Goal: Information Seeking & Learning: Learn about a topic

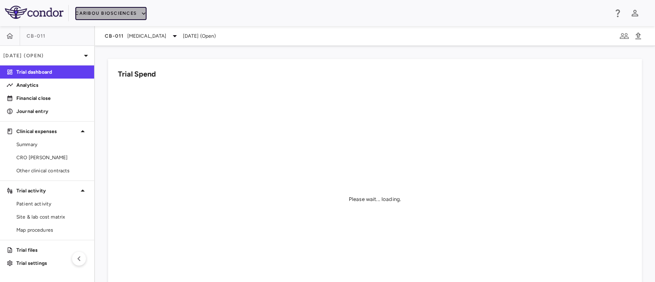
click at [121, 13] on button "Caribou Biosciences" at bounding box center [110, 13] width 71 height 13
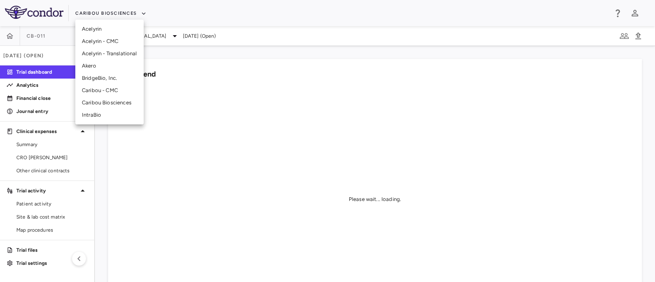
click at [102, 80] on li "BridgeBio, Inc." at bounding box center [109, 78] width 68 height 12
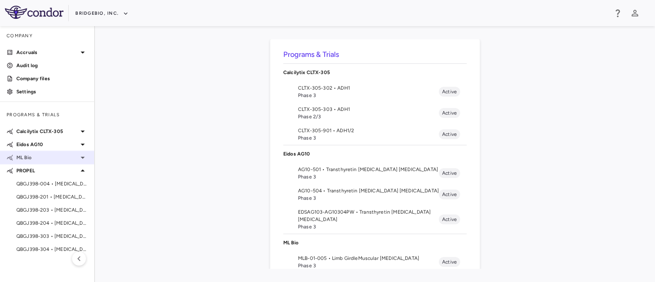
click at [81, 156] on icon at bounding box center [83, 158] width 10 height 10
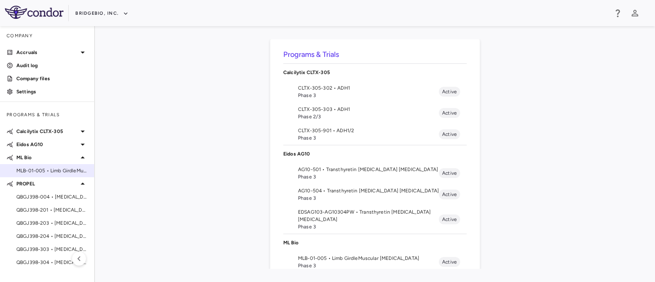
click at [53, 169] on span "MLB-01-005 • Limb GirdleMuscular [MEDICAL_DATA]" at bounding box center [51, 170] width 71 height 7
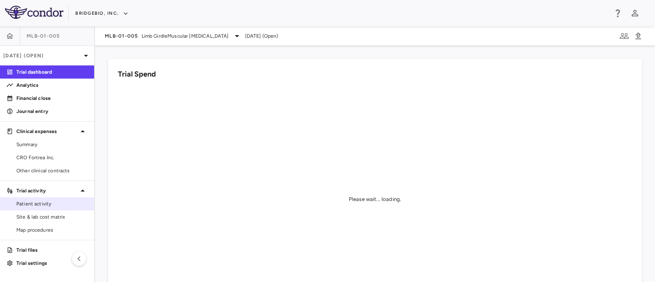
click at [27, 204] on span "Patient activity" at bounding box center [51, 203] width 71 height 7
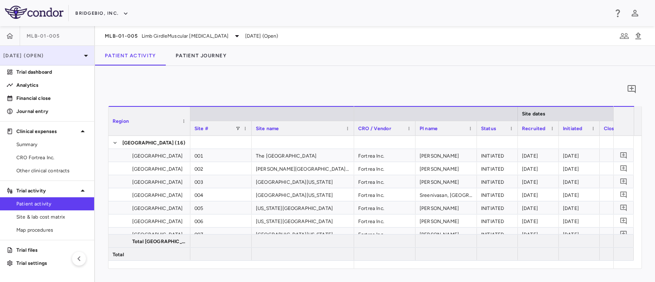
click at [70, 60] on div "[DATE] (Open)" at bounding box center [47, 56] width 94 height 20
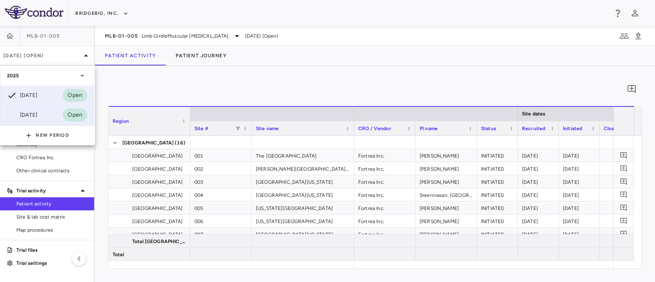
click at [44, 115] on div "[DATE] Open" at bounding box center [46, 115] width 93 height 20
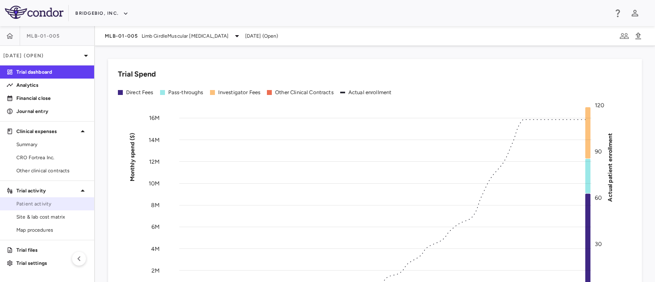
click at [39, 209] on link "Patient activity" at bounding box center [47, 204] width 94 height 12
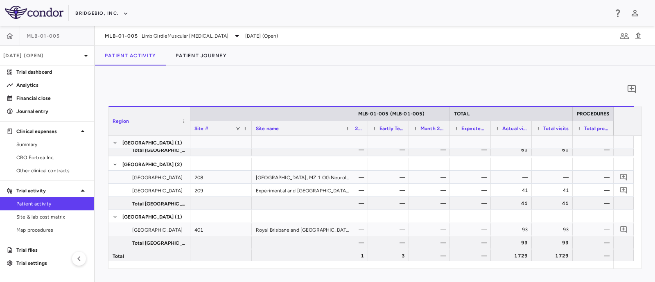
scroll to position [425, 0]
